Goal: Task Accomplishment & Management: Use online tool/utility

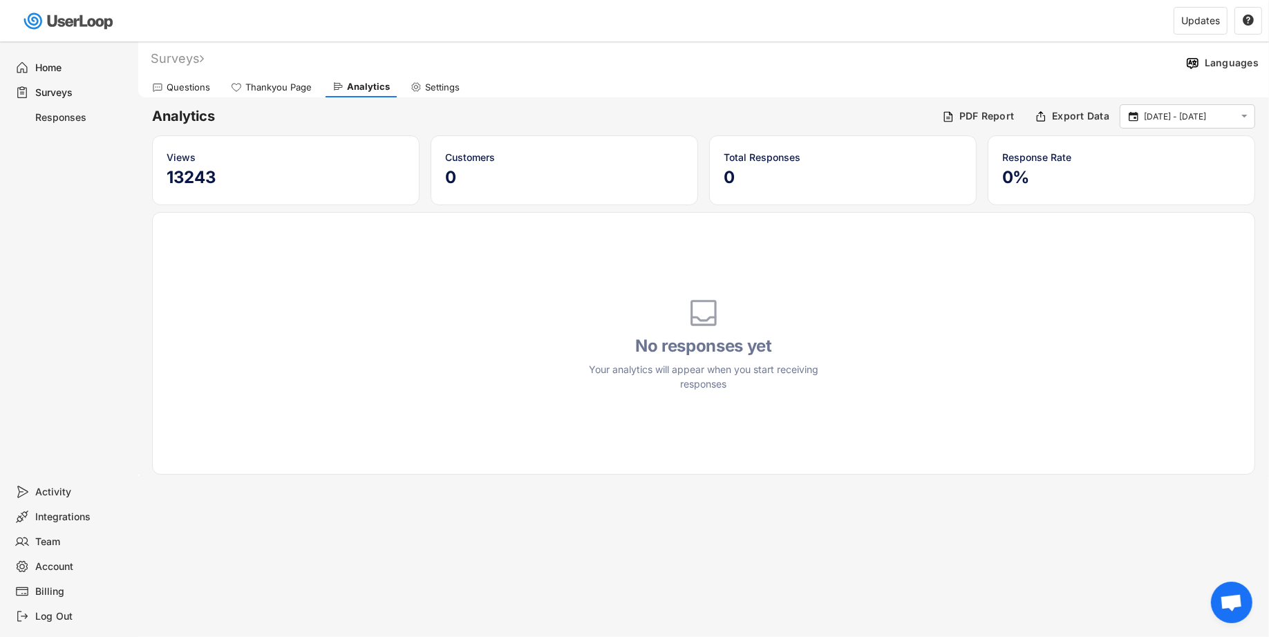
click at [53, 100] on div "Surveys" at bounding box center [71, 92] width 124 height 25
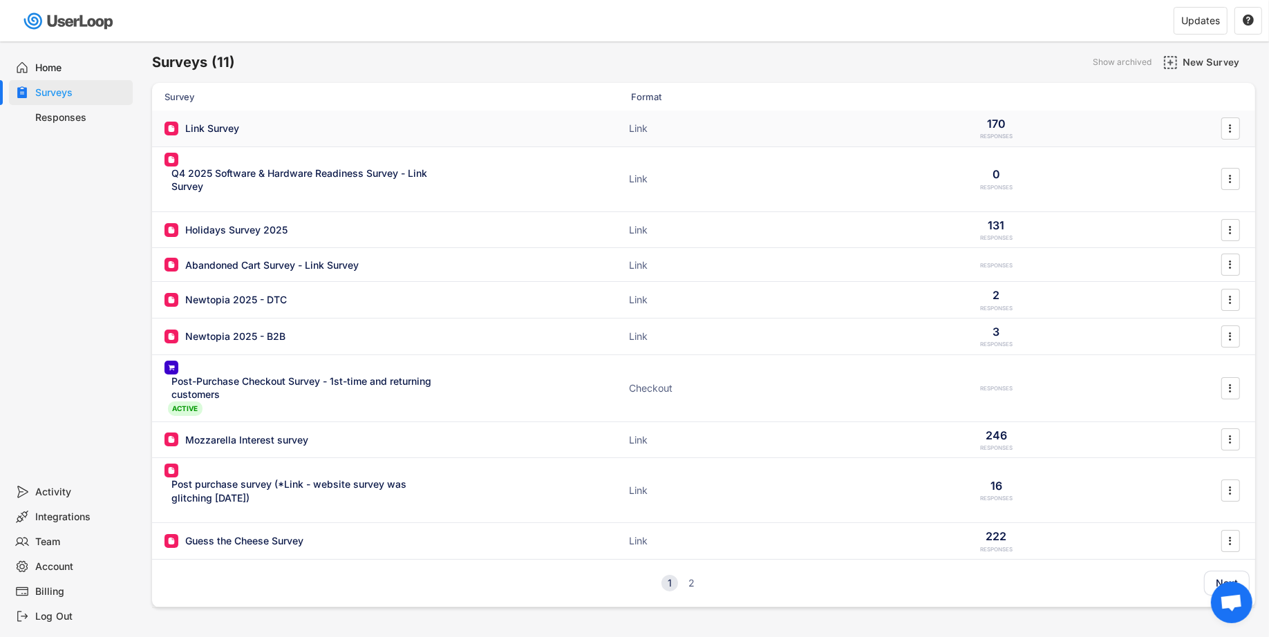
click at [235, 128] on div "Link Survey" at bounding box center [212, 129] width 54 height 14
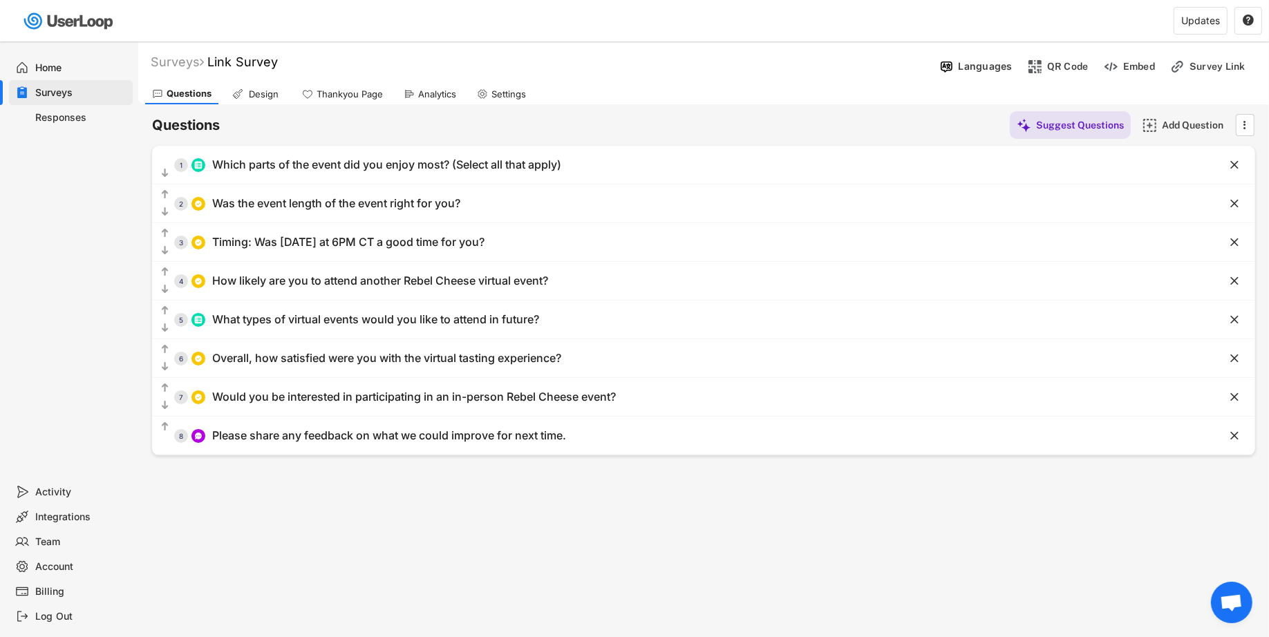
click at [240, 53] on div "Surveys Link Survey  Languages QR Code Embed Survey Link" at bounding box center [703, 63] width 1131 height 35
click at [241, 55] on font "Link Survey" at bounding box center [242, 62] width 71 height 15
click at [310, 62] on input "input" at bounding box center [384, 62] width 346 height 24
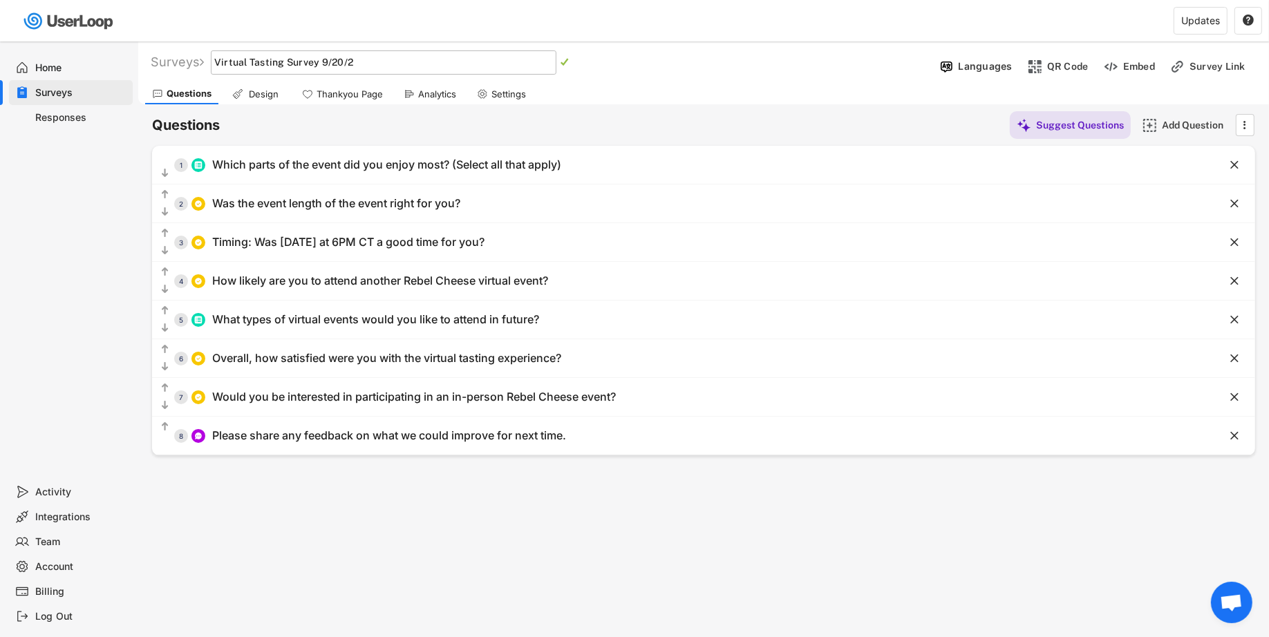
type input "Virtual Tasting Survey [DATE]"
click at [364, 106] on div "Questions Suggest Questions Add Question  No questions yet Add some questions …" at bounding box center [703, 279] width 1103 height 351
click at [416, 84] on div "Analytics" at bounding box center [430, 94] width 66 height 21
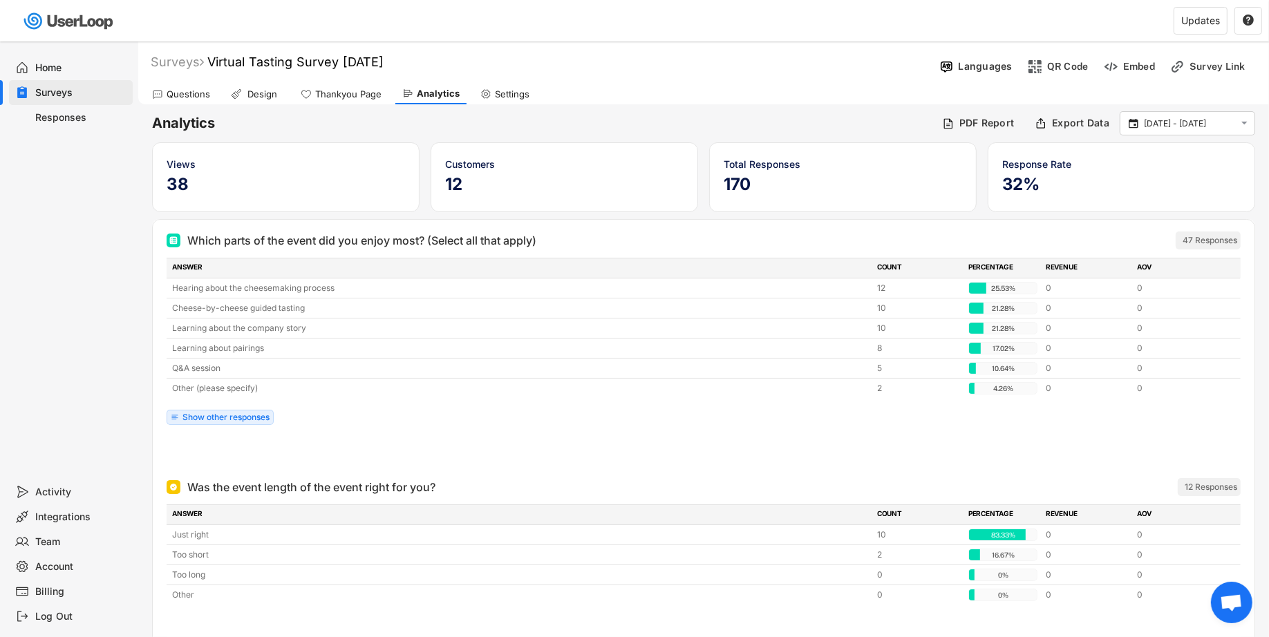
click at [242, 414] on div "Show other responses" at bounding box center [226, 417] width 87 height 8
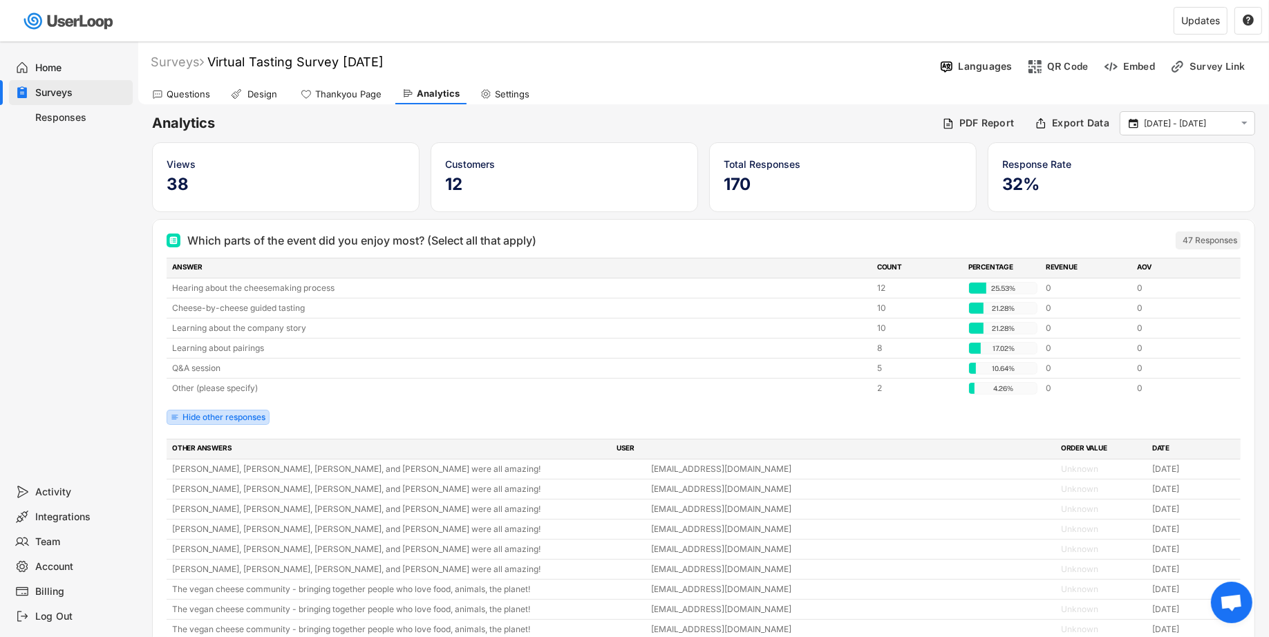
click at [265, 413] on div "Hide other responses" at bounding box center [224, 417] width 83 height 8
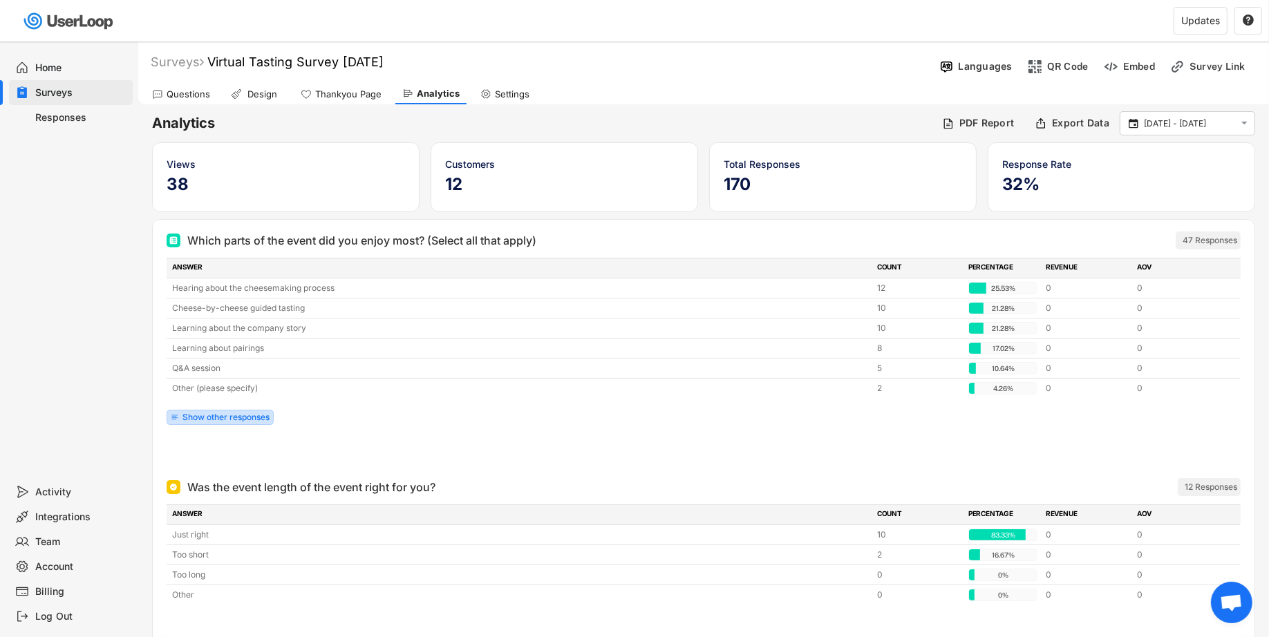
click at [219, 422] on div "Show other responses" at bounding box center [220, 417] width 107 height 15
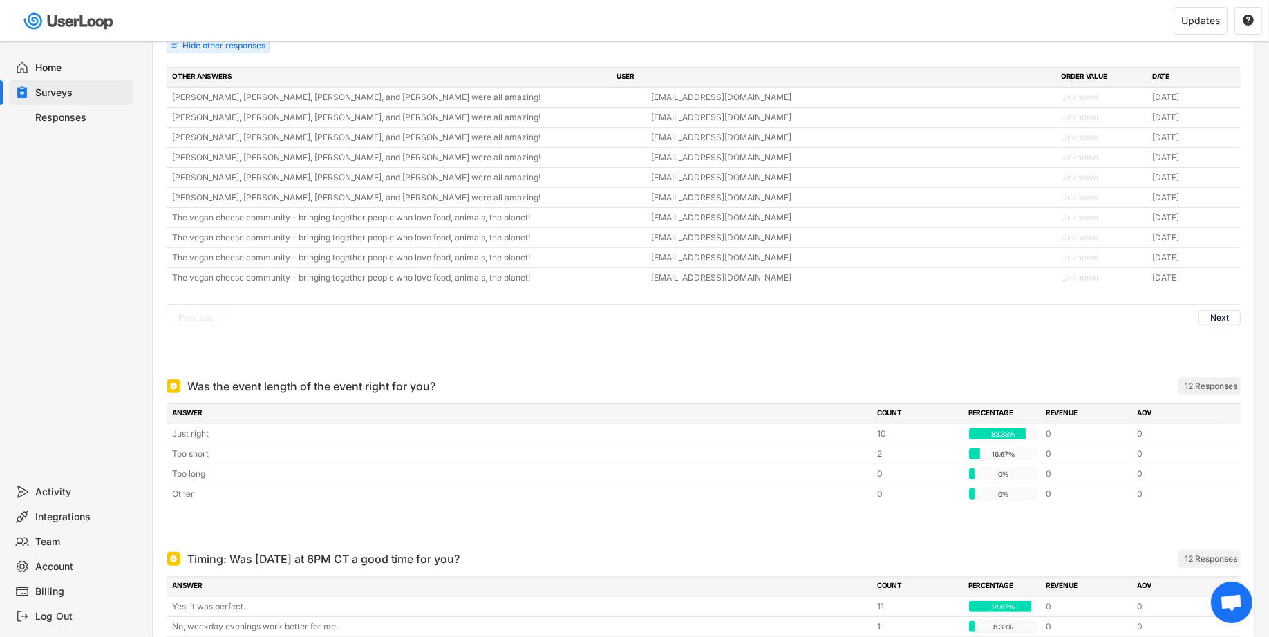
scroll to position [189, 0]
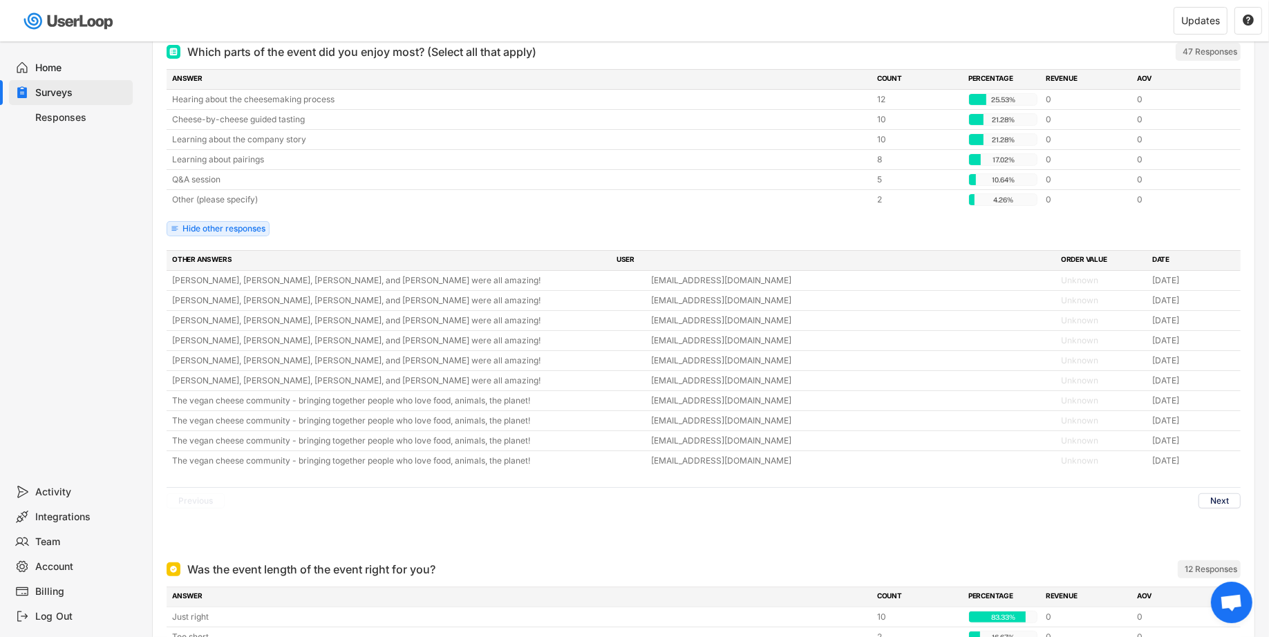
click at [326, 411] on div "The vegan cheese community - bringing together people who love food, animals, t…" at bounding box center [704, 420] width 1074 height 19
click at [326, 407] on body "Surveys (11) Show archived New Survey Survey Format Virtual Tasting Survey [DAT…" at bounding box center [634, 129] width 1269 height 637
click at [0, 0] on div at bounding box center [0, 0] width 0 height 0
drag, startPoint x: 327, startPoint y: 412, endPoint x: 342, endPoint y: 467, distance: 56.7
click at [342, 468] on div "OTHER ANSWERS USER ORDER VALUE DATE [PERSON_NAME], [PERSON_NAME], [PERSON_NAME]…" at bounding box center [704, 382] width 1074 height 264
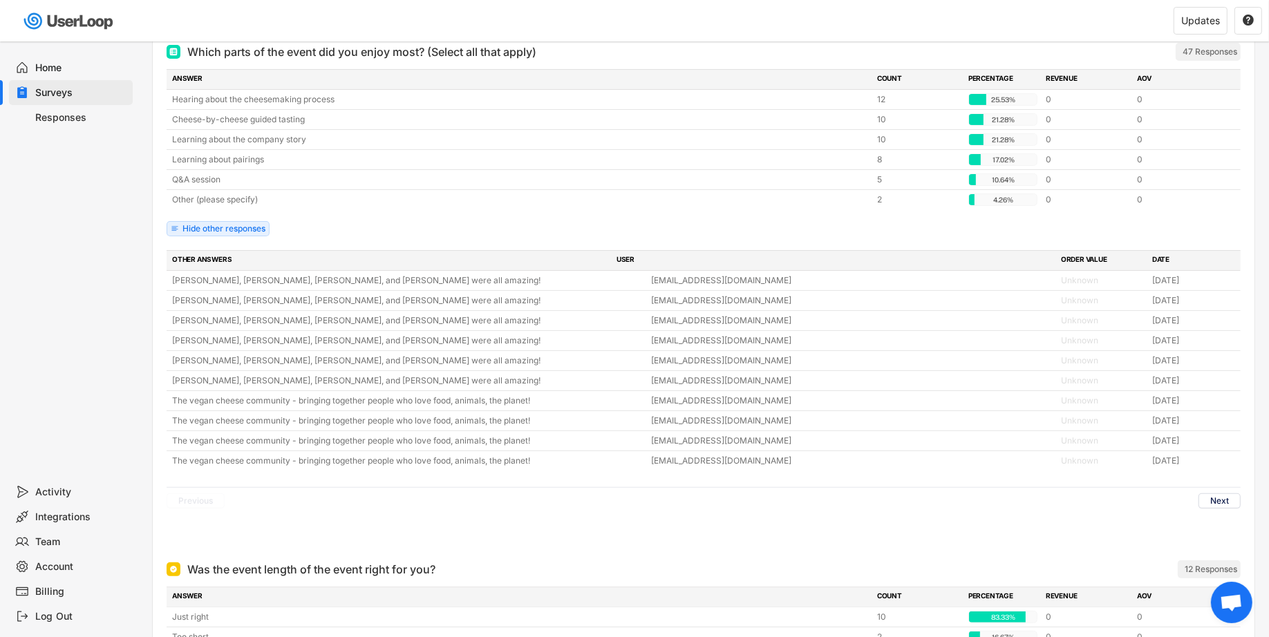
click at [365, 487] on div "Previous Next" at bounding box center [704, 500] width 1074 height 27
click at [1221, 500] on button "Next" at bounding box center [1220, 501] width 42 height 15
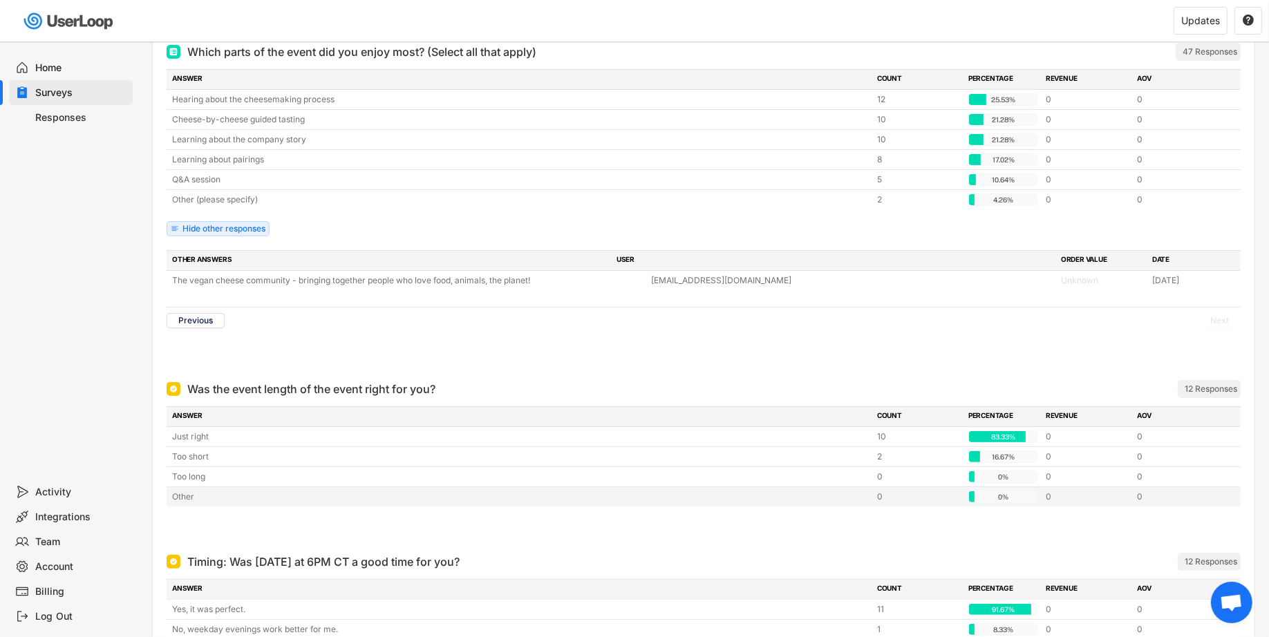
click at [1221, 499] on div "Other 0 0% 0% 0 0" at bounding box center [704, 496] width 1074 height 19
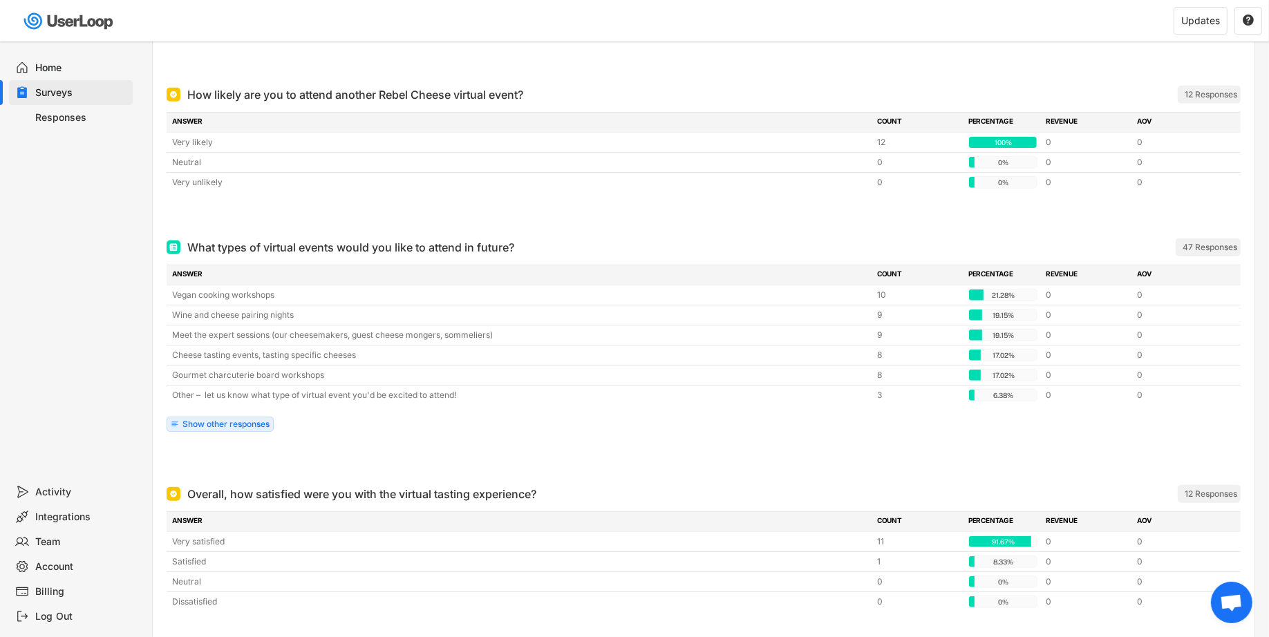
scroll to position [875, 0]
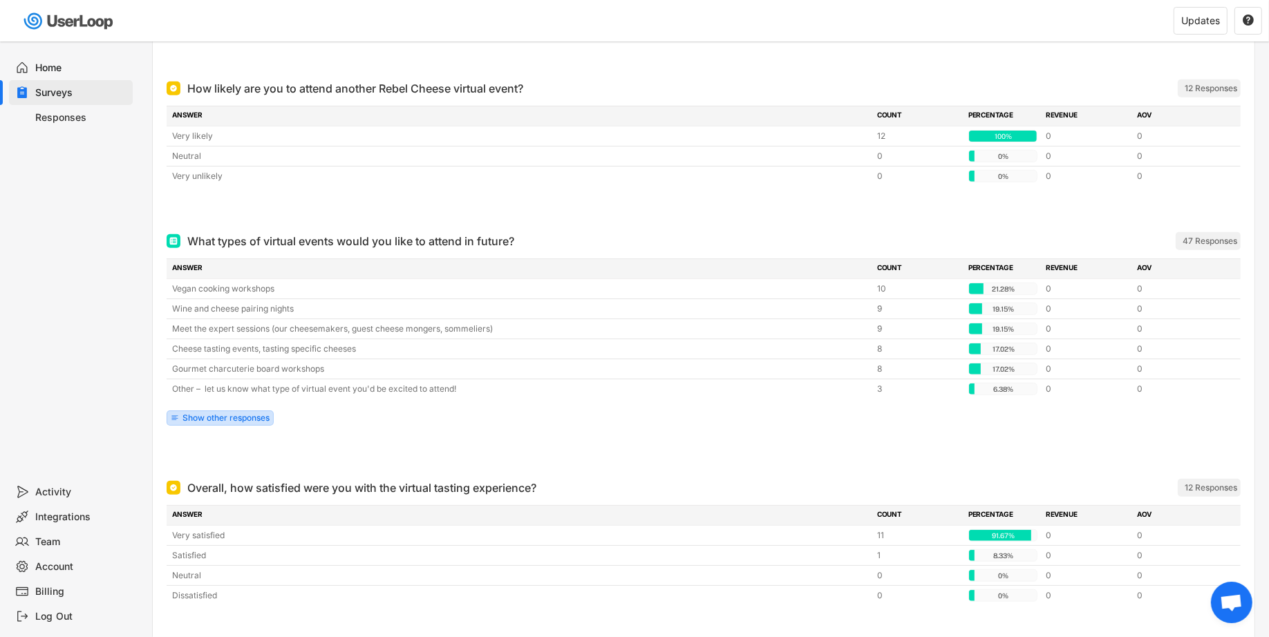
click at [249, 414] on div "Show other responses" at bounding box center [226, 418] width 87 height 8
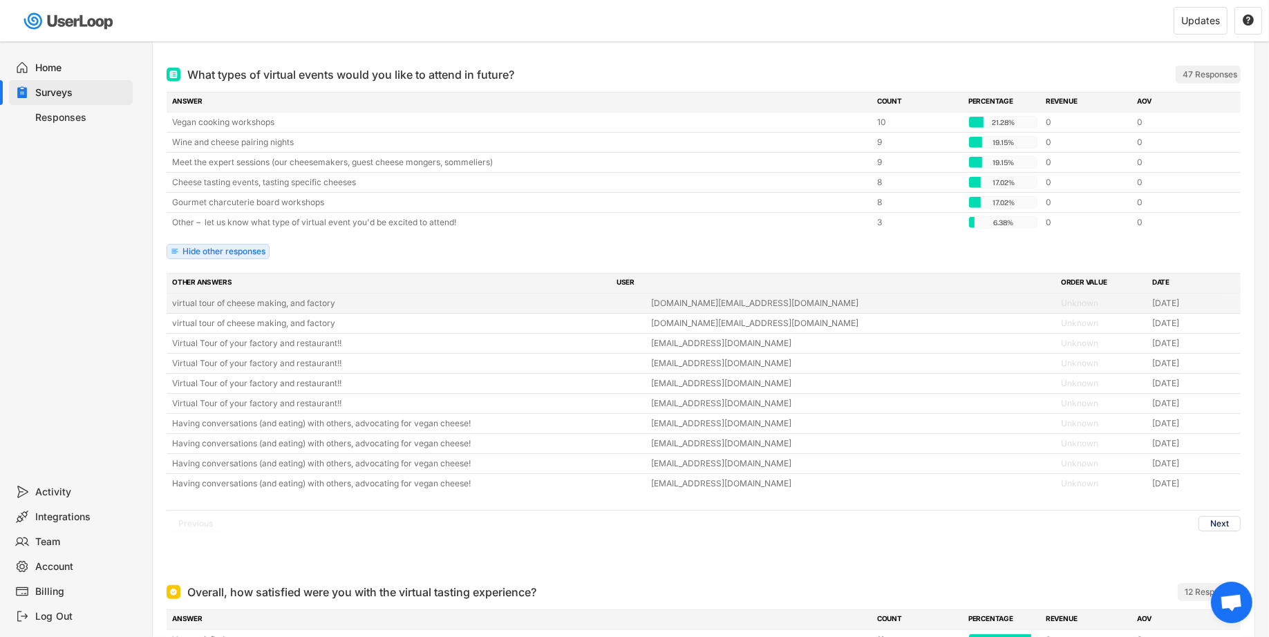
scroll to position [1053, 0]
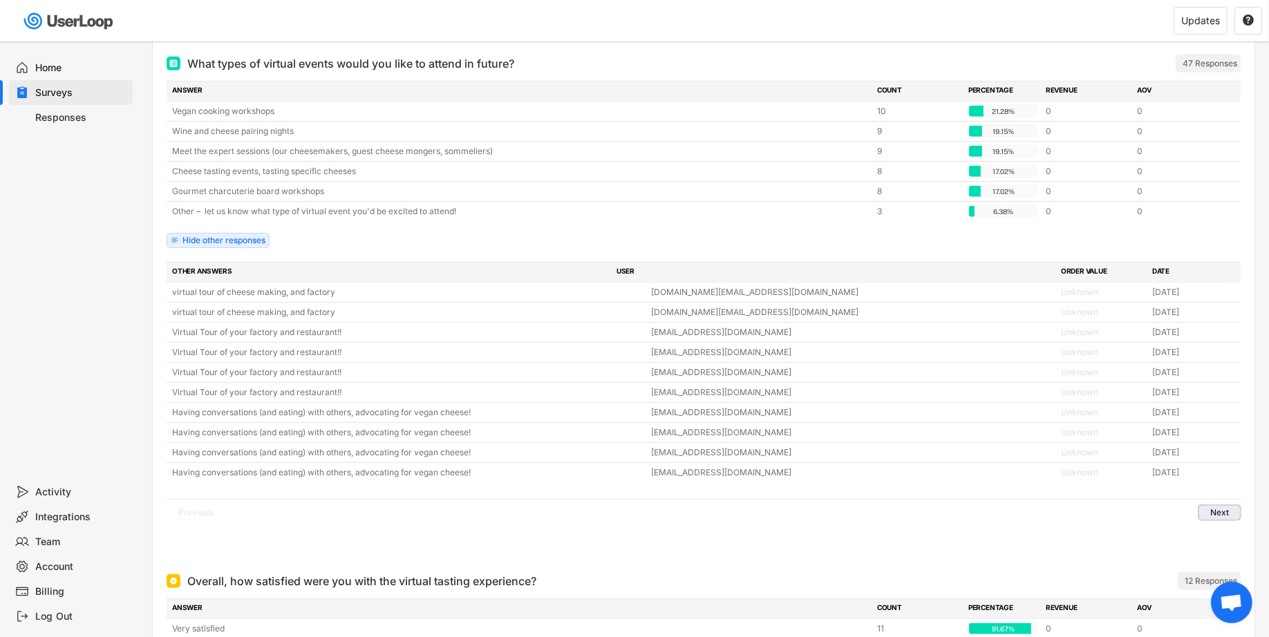
click at [1229, 505] on button "Next" at bounding box center [1220, 512] width 42 height 15
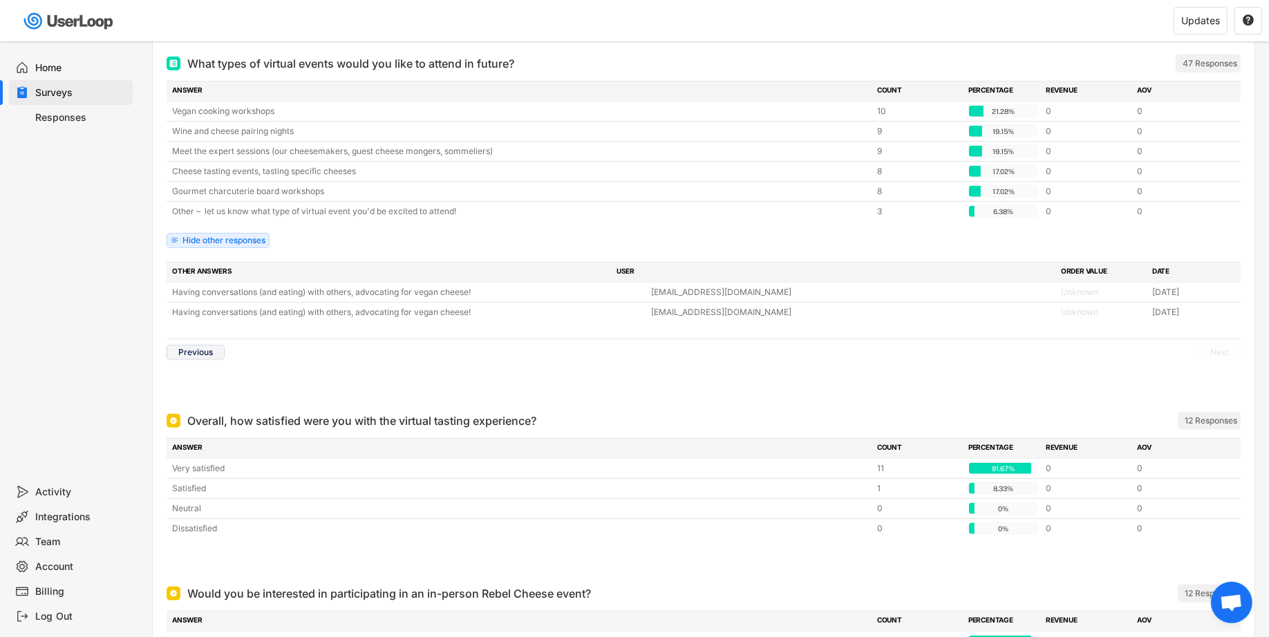
click at [200, 345] on button "Previous" at bounding box center [196, 352] width 58 height 15
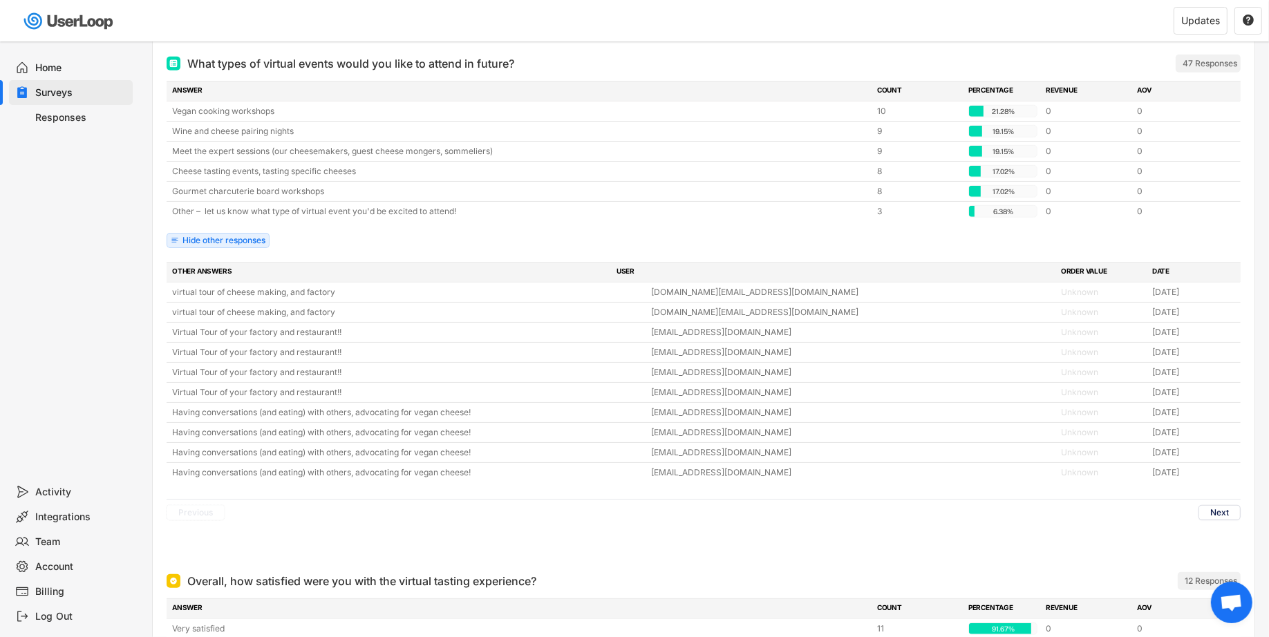
click at [131, 330] on div "Home Surveys Responses" at bounding box center [69, 260] width 138 height 438
drag, startPoint x: 160, startPoint y: 328, endPoint x: 371, endPoint y: 329, distance: 210.9
click at [373, 329] on div "What types of virtual events would you like to attend in future? 47 Responses A…" at bounding box center [704, 302] width 1102 height 518
click at [593, 501] on div "Previous Next" at bounding box center [704, 512] width 1074 height 27
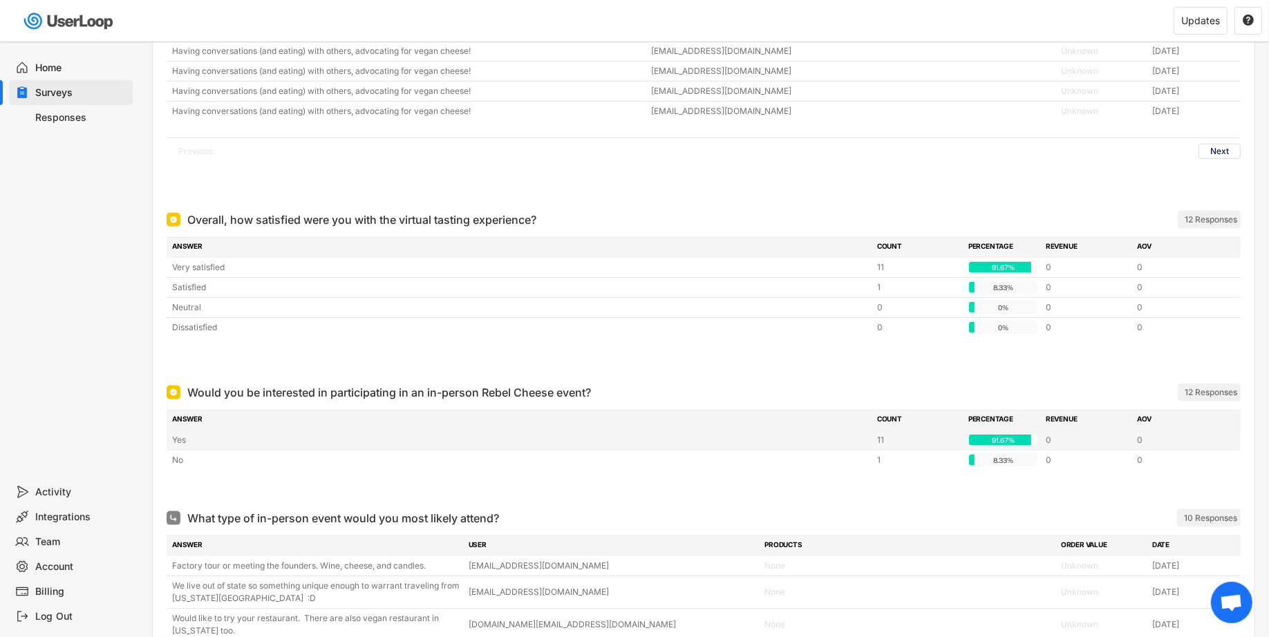
scroll to position [1409, 0]
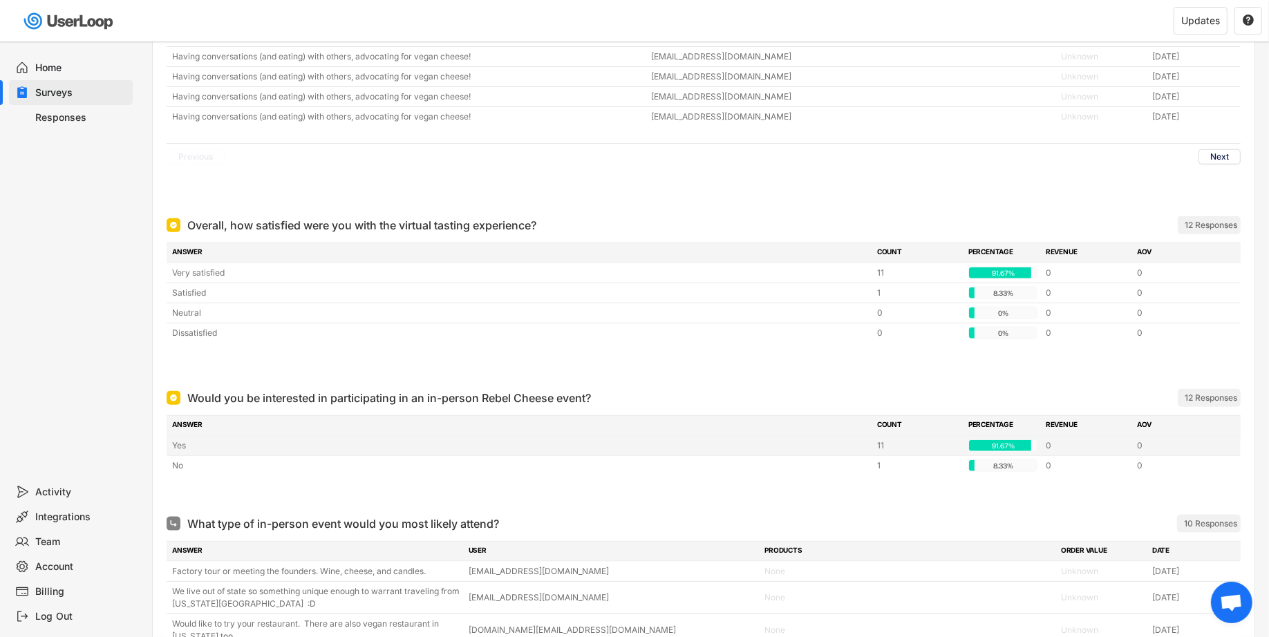
click at [699, 440] on div "Yes" at bounding box center [520, 446] width 697 height 12
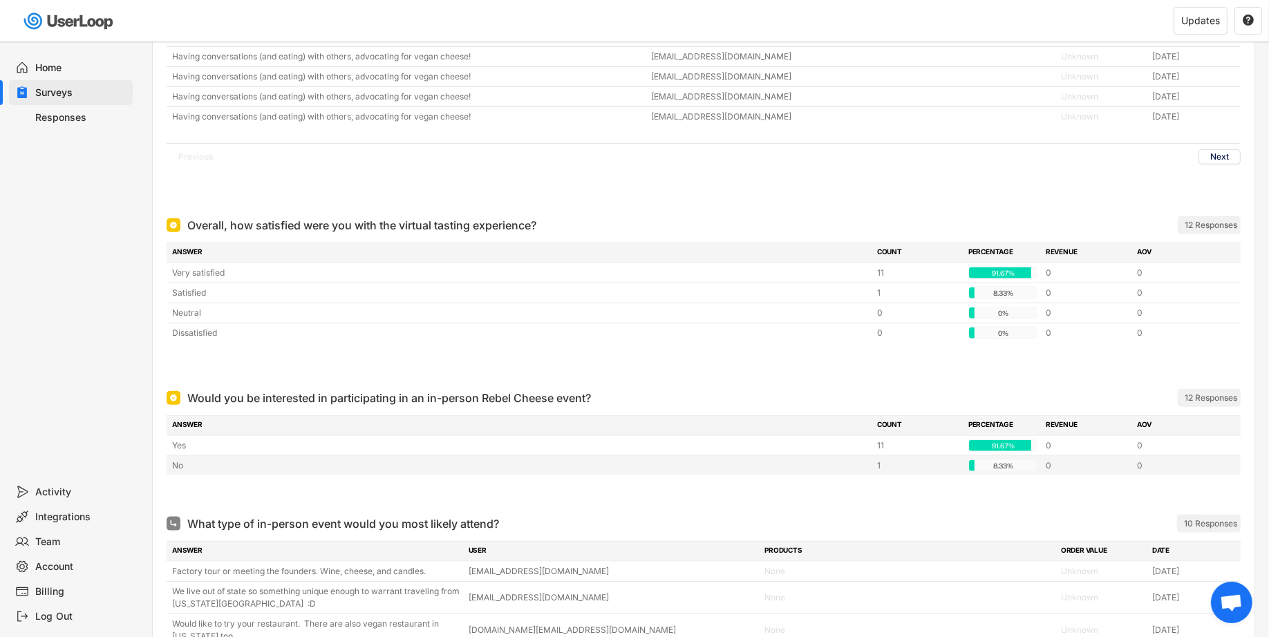
click at [696, 460] on div "No" at bounding box center [520, 466] width 697 height 12
click at [843, 360] on div at bounding box center [704, 364] width 1074 height 28
click at [504, 353] on div at bounding box center [704, 364] width 1074 height 28
click at [811, 398] on div "Would you be interested in participating in an in-person Rebel Cheese event? 12…" at bounding box center [704, 398] width 1074 height 28
click at [870, 546] on div "PRODUCTS" at bounding box center [909, 552] width 288 height 12
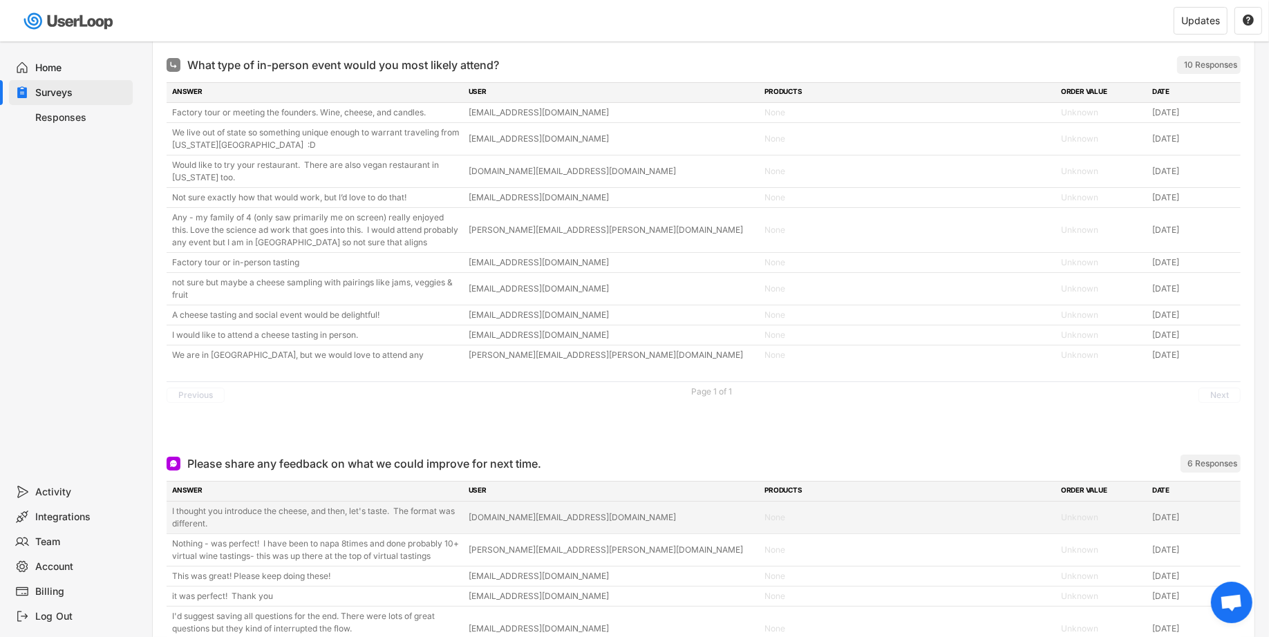
scroll to position [1874, 0]
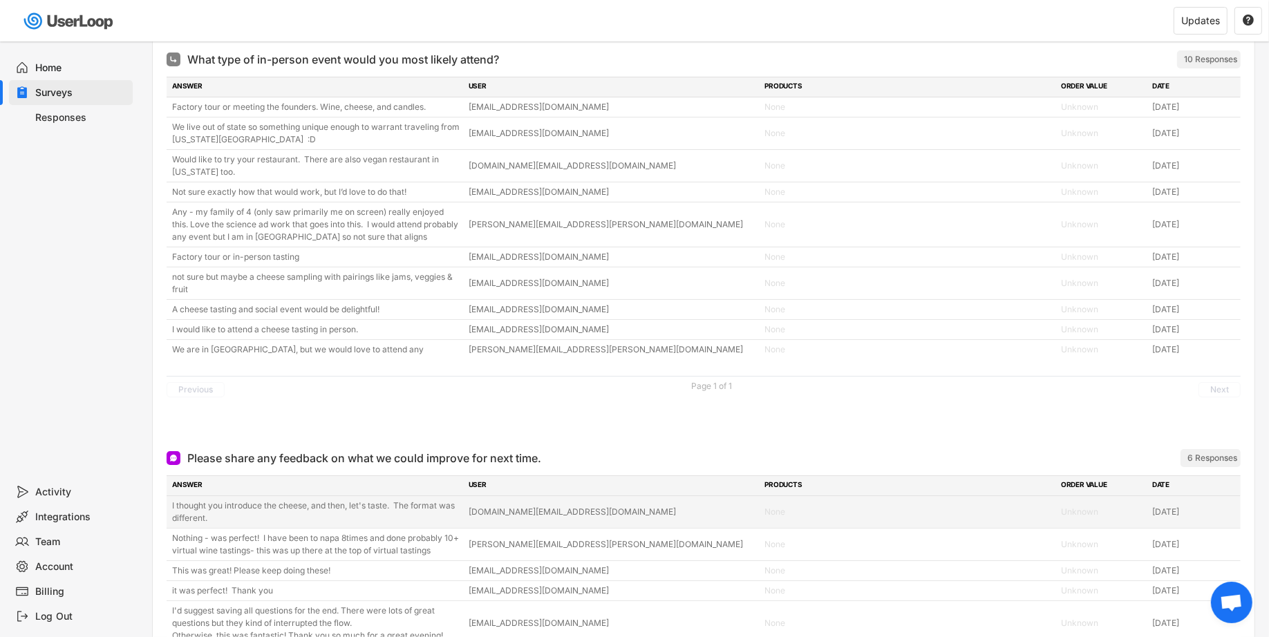
click at [877, 496] on div "I thought you introduce the cheese, and then, let's taste. The format was diffe…" at bounding box center [704, 512] width 1074 height 32
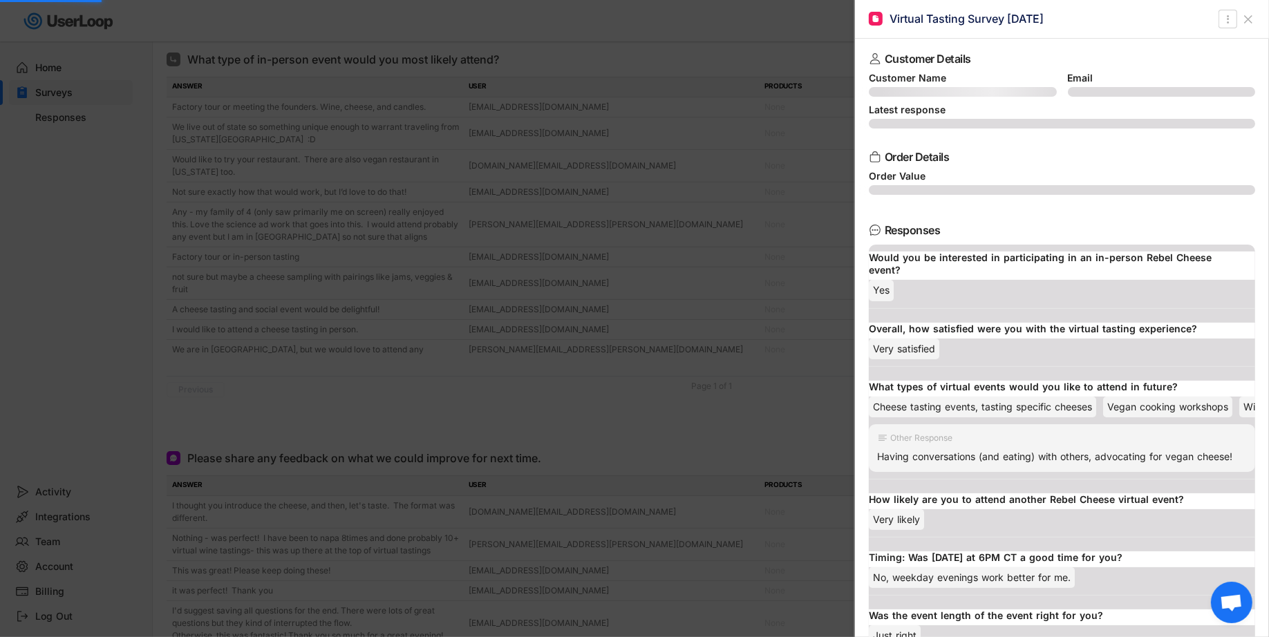
click at [542, 522] on div at bounding box center [634, 318] width 1269 height 637
